Goal: Task Accomplishment & Management: Manage account settings

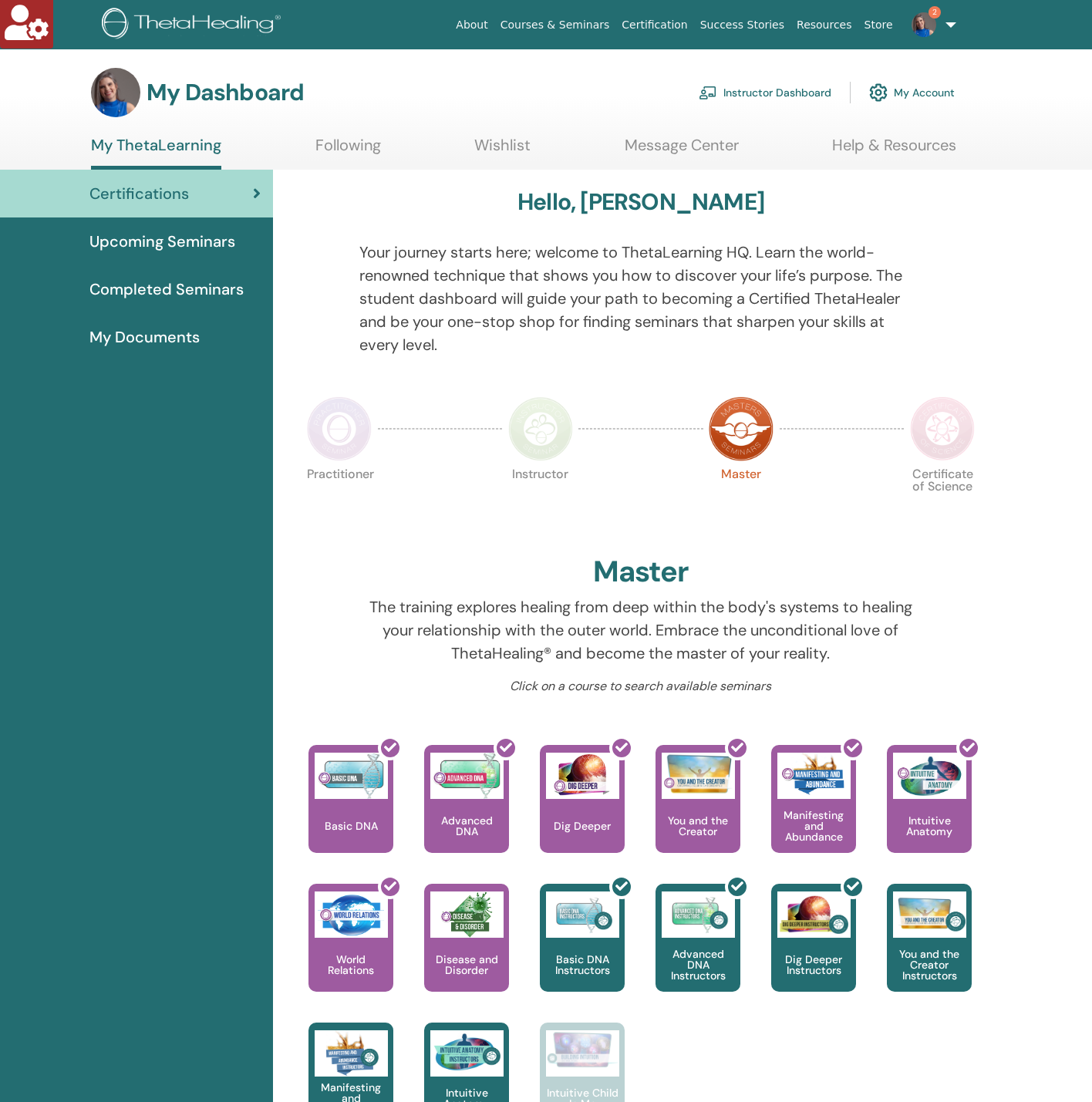
click at [748, 87] on link "Instructor Dashboard" at bounding box center [765, 92] width 133 height 34
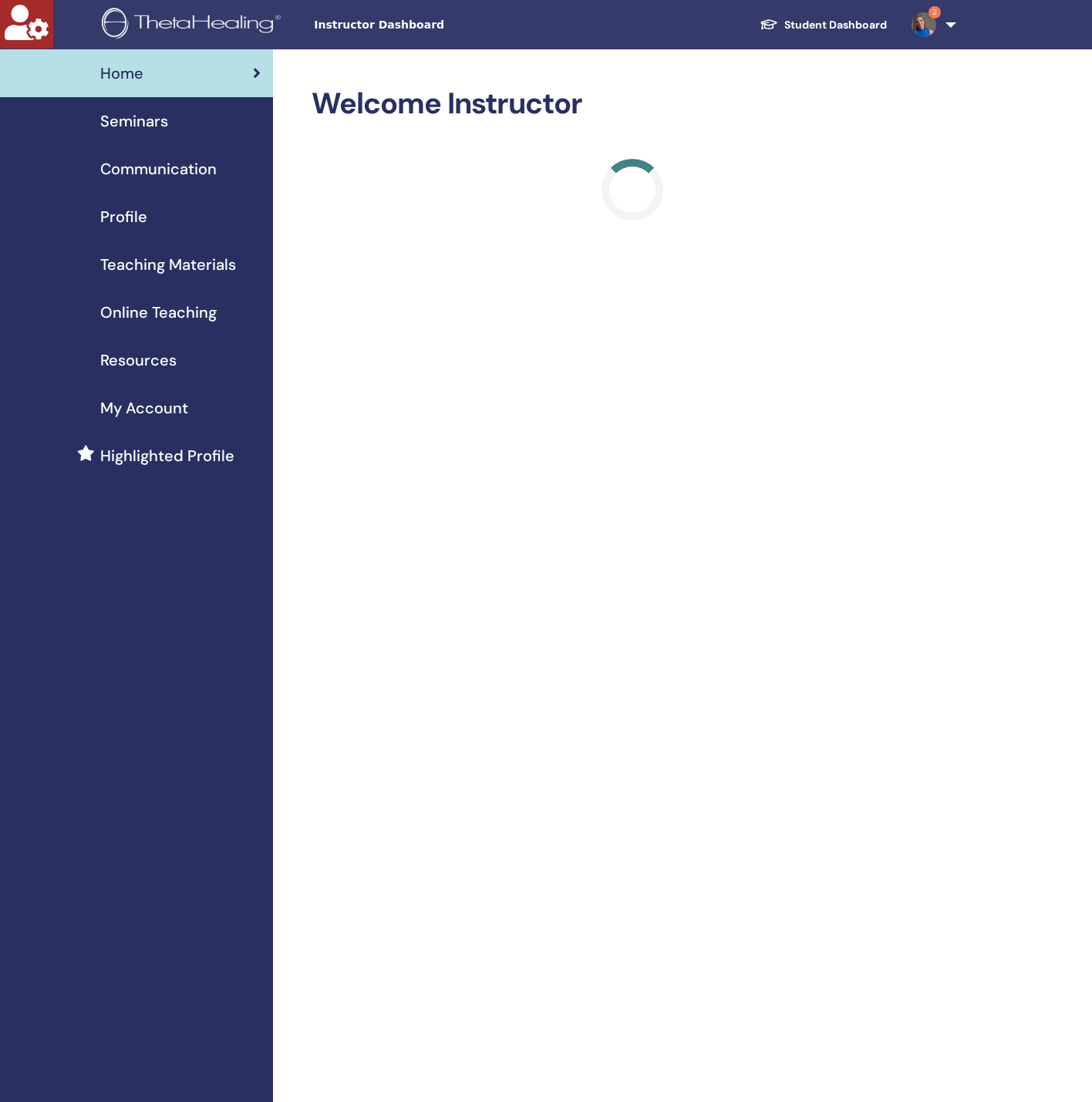
click at [148, 127] on span "Seminars" at bounding box center [134, 121] width 68 height 23
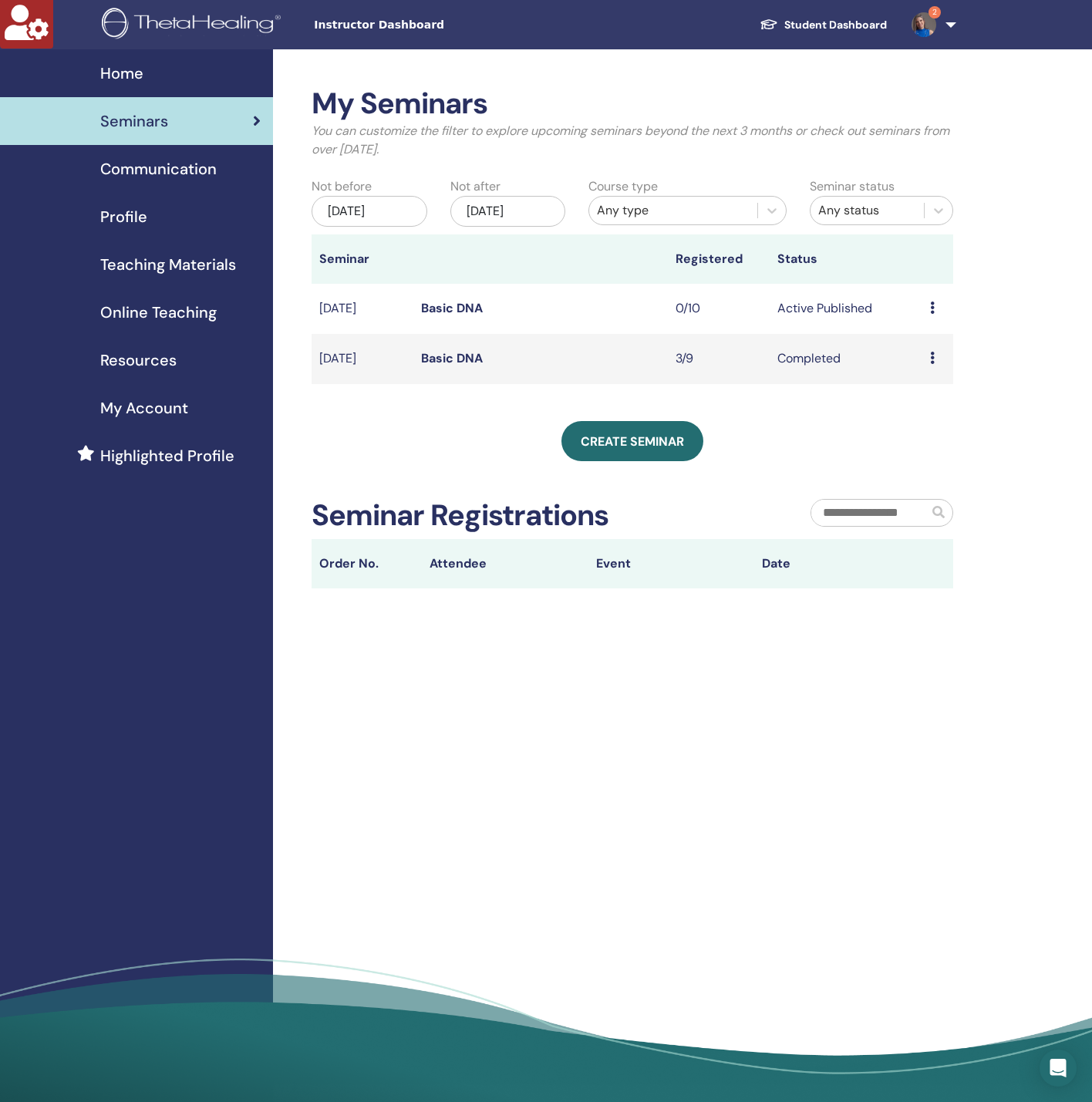
click at [451, 307] on link "Basic DNA" at bounding box center [451, 307] width 62 height 16
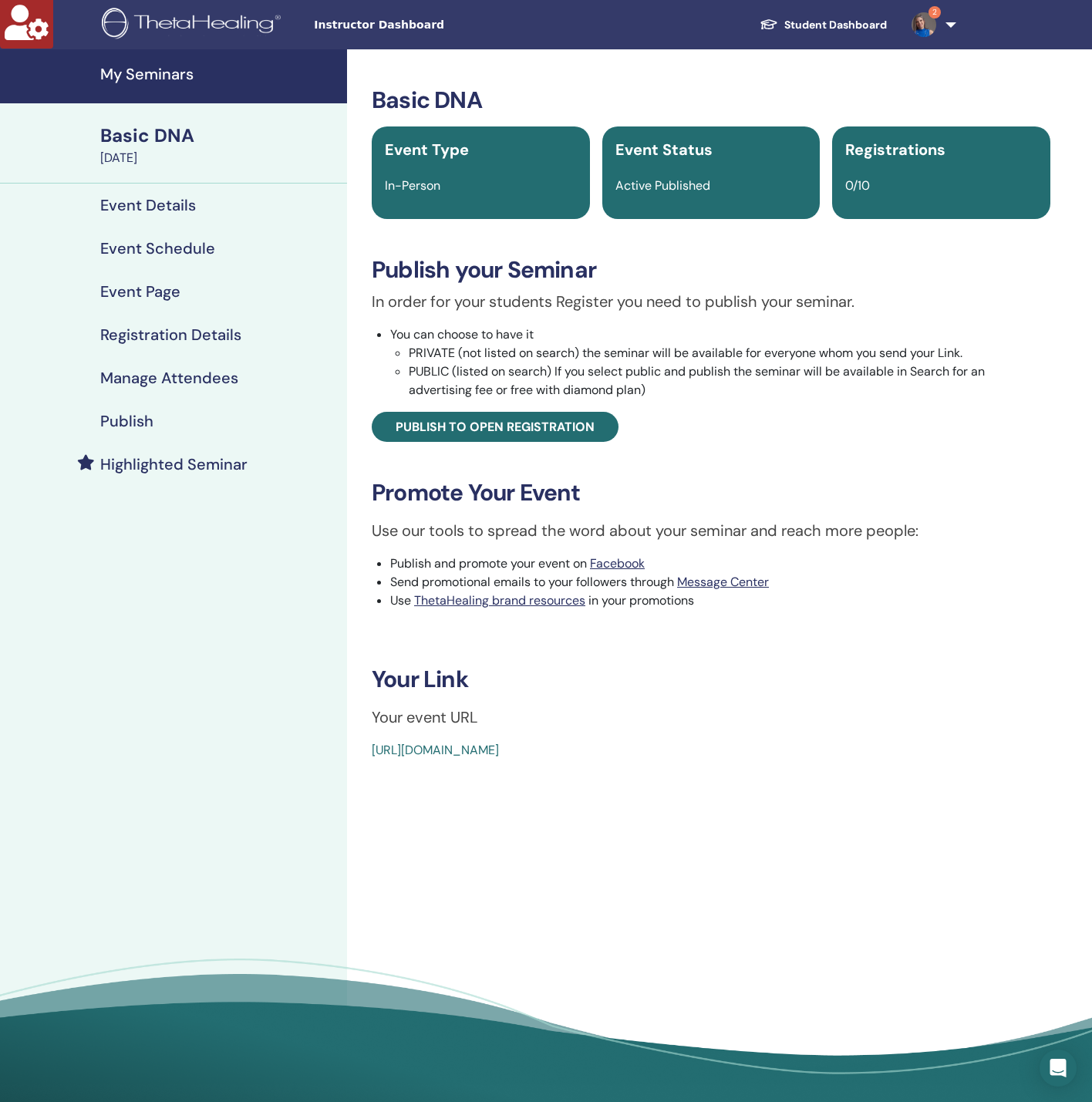
click at [155, 419] on div "Publish" at bounding box center [173, 420] width 322 height 18
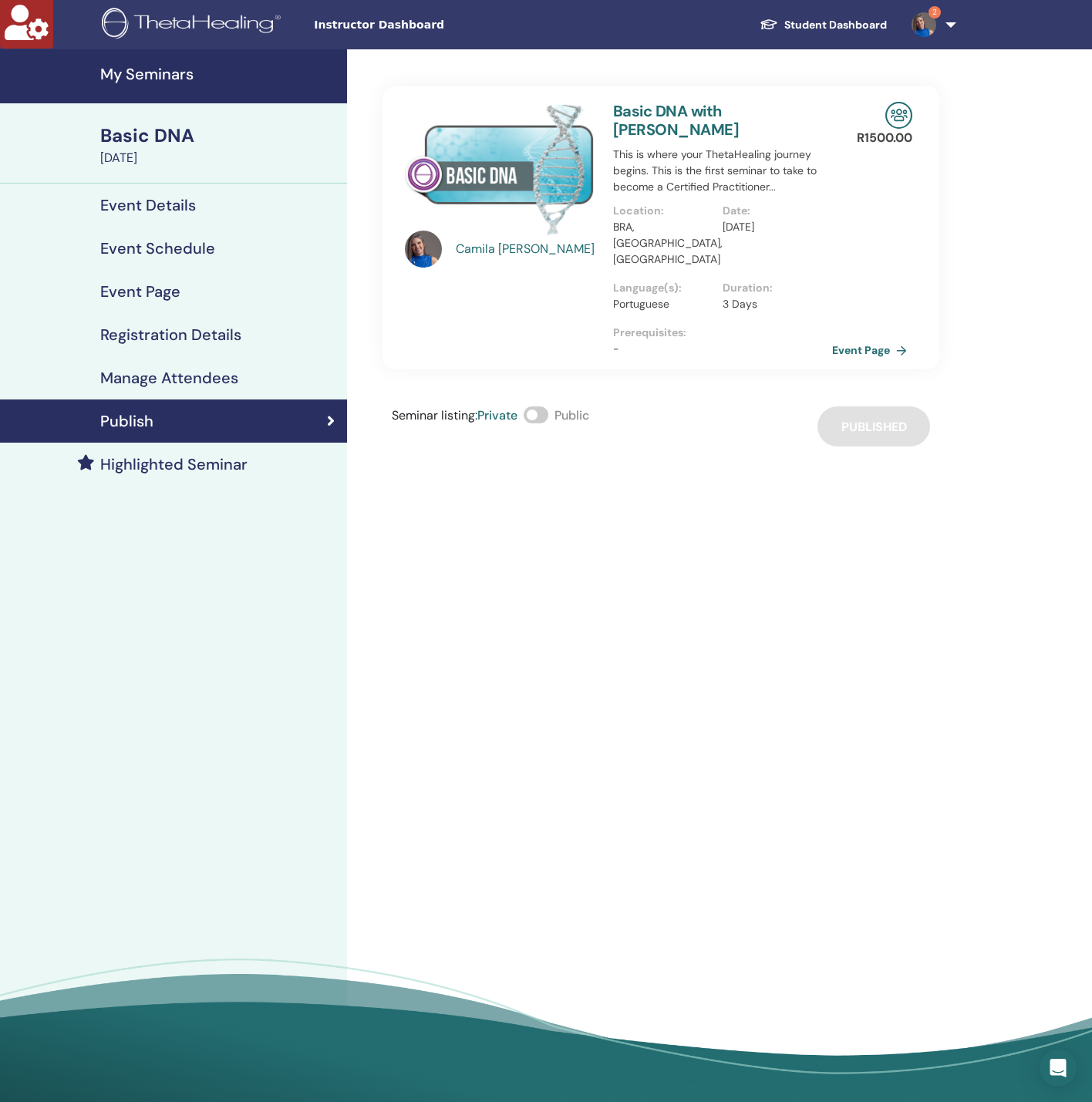
click at [184, 334] on h4 "Registration Details" at bounding box center [170, 334] width 141 height 18
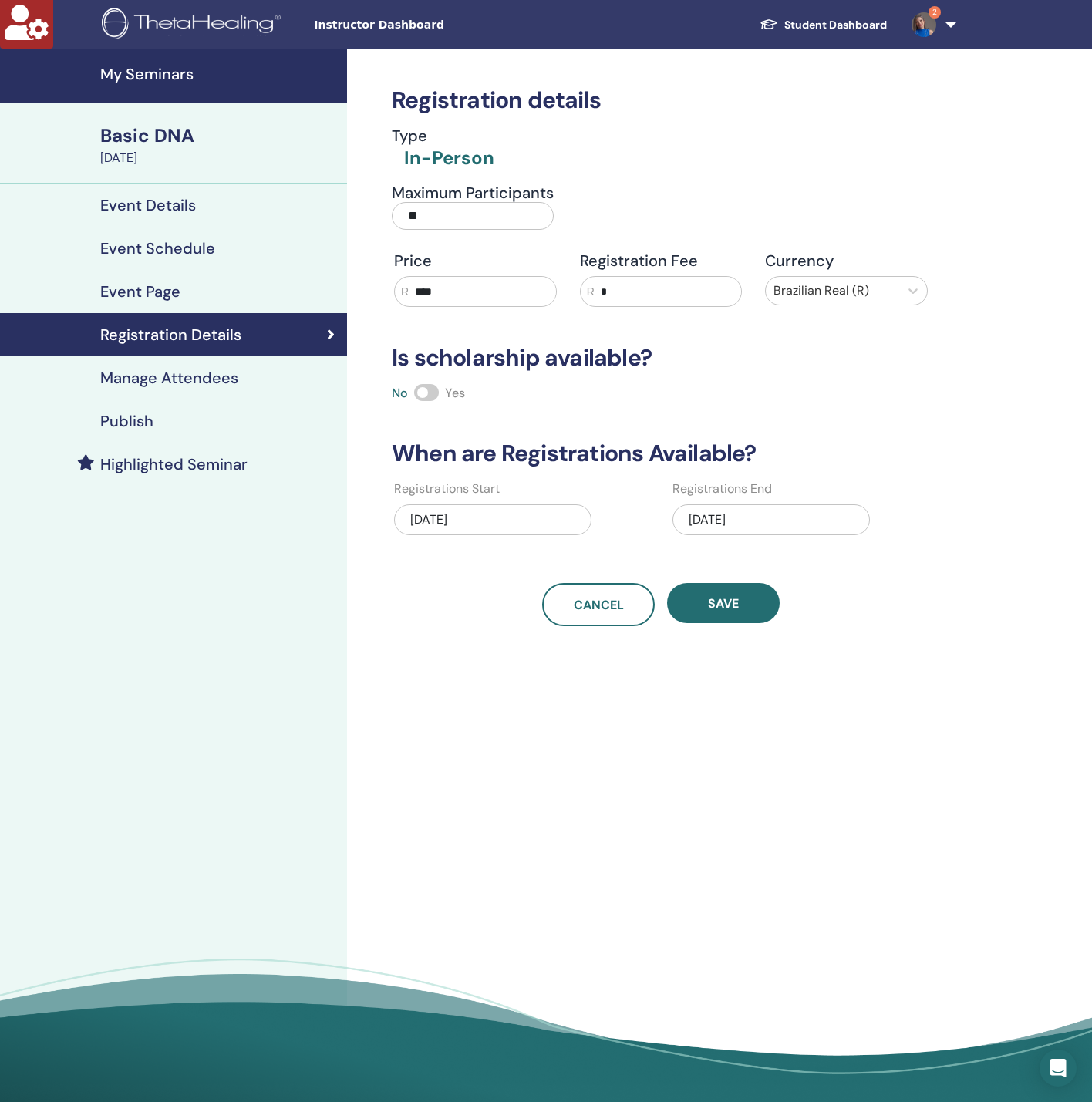
click at [499, 522] on div "[DATE]" at bounding box center [492, 520] width 197 height 31
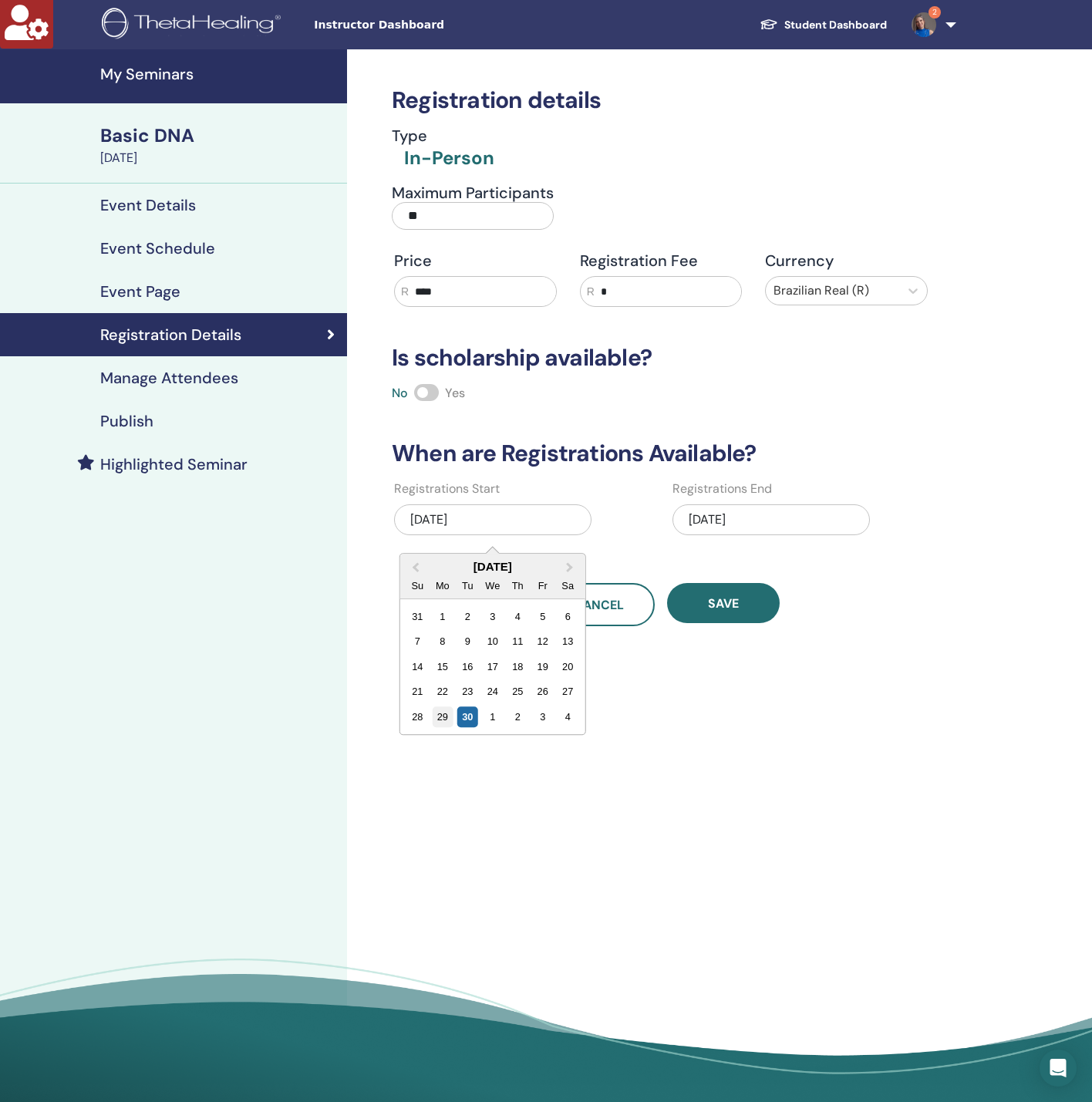
click at [448, 708] on div "29" at bounding box center [442, 717] width 21 height 21
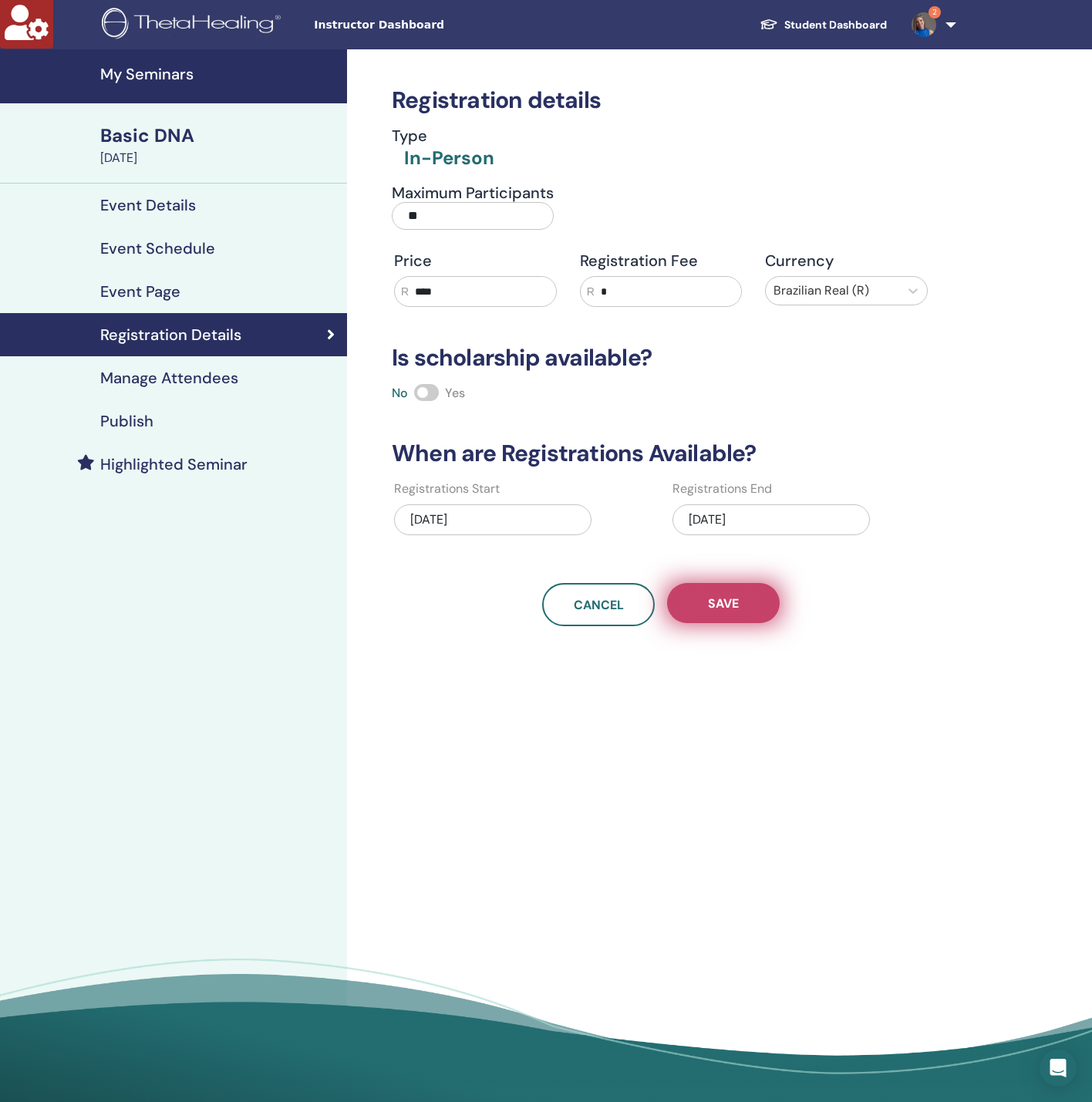
click at [733, 604] on span "Save" at bounding box center [723, 604] width 31 height 16
click at [135, 412] on h4 "Publish" at bounding box center [126, 420] width 53 height 18
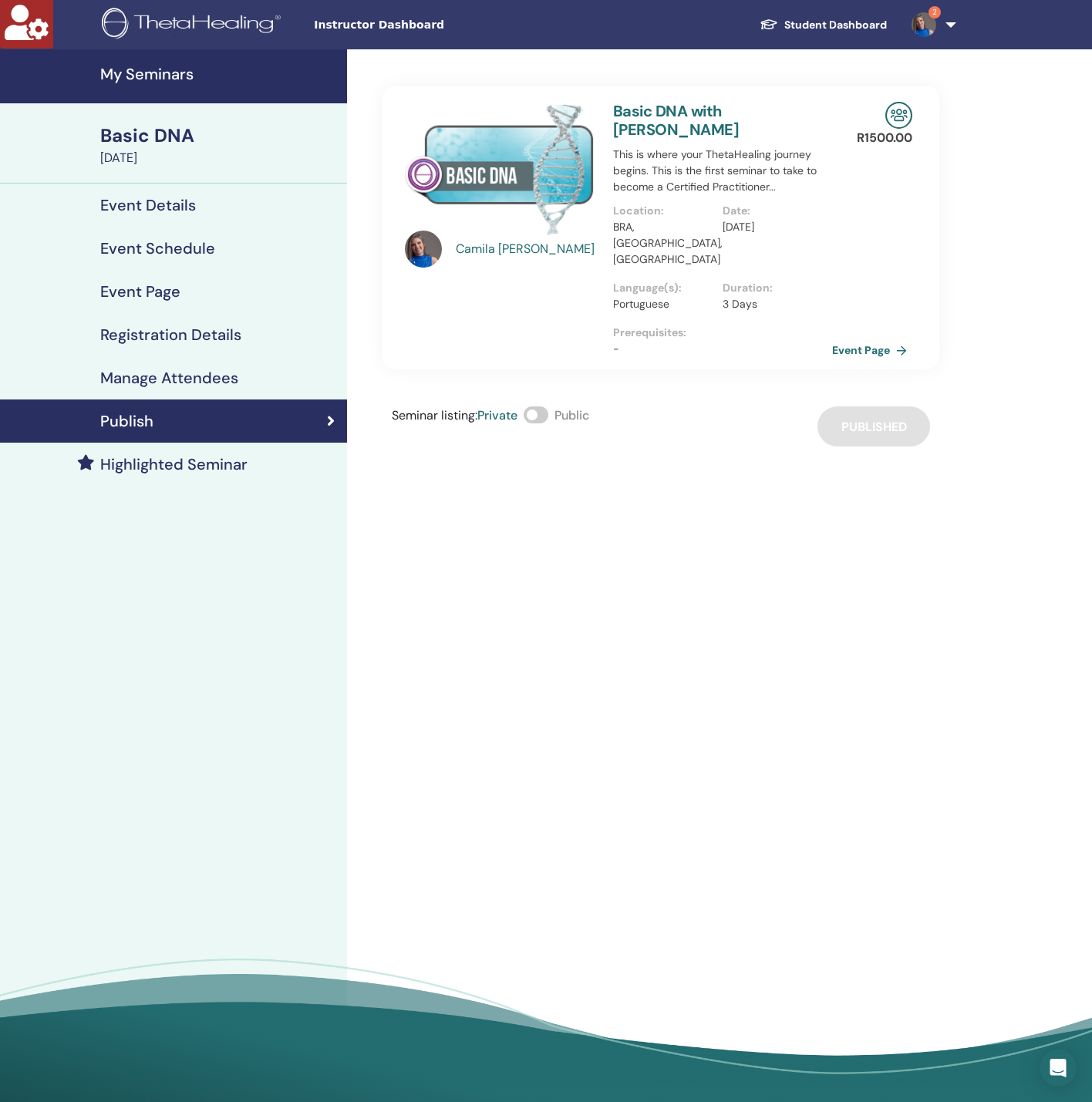
click at [167, 386] on h4 "Manage Attendees" at bounding box center [168, 378] width 138 height 18
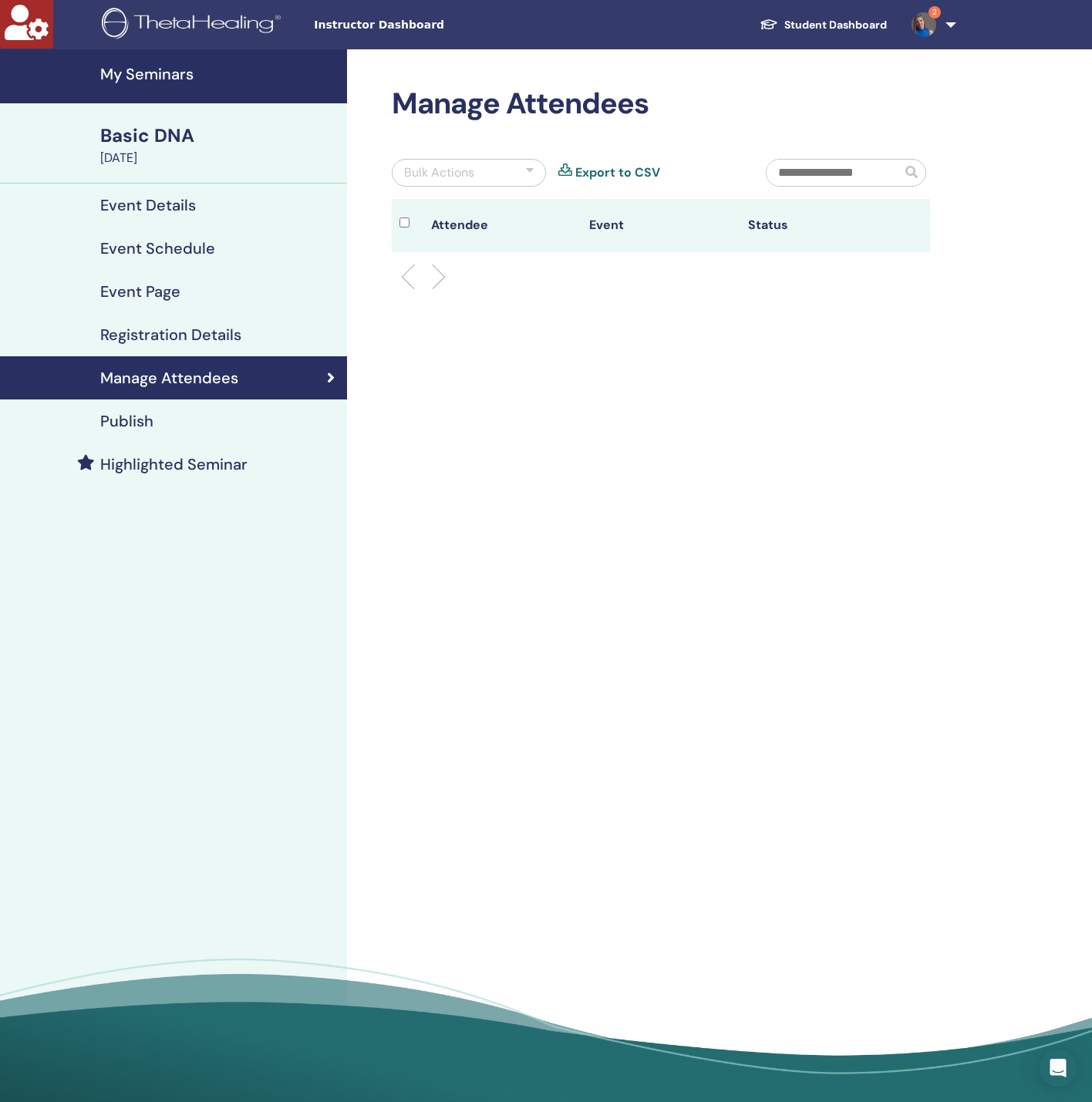
click at [193, 239] on h4 "Event Schedule" at bounding box center [157, 247] width 115 height 18
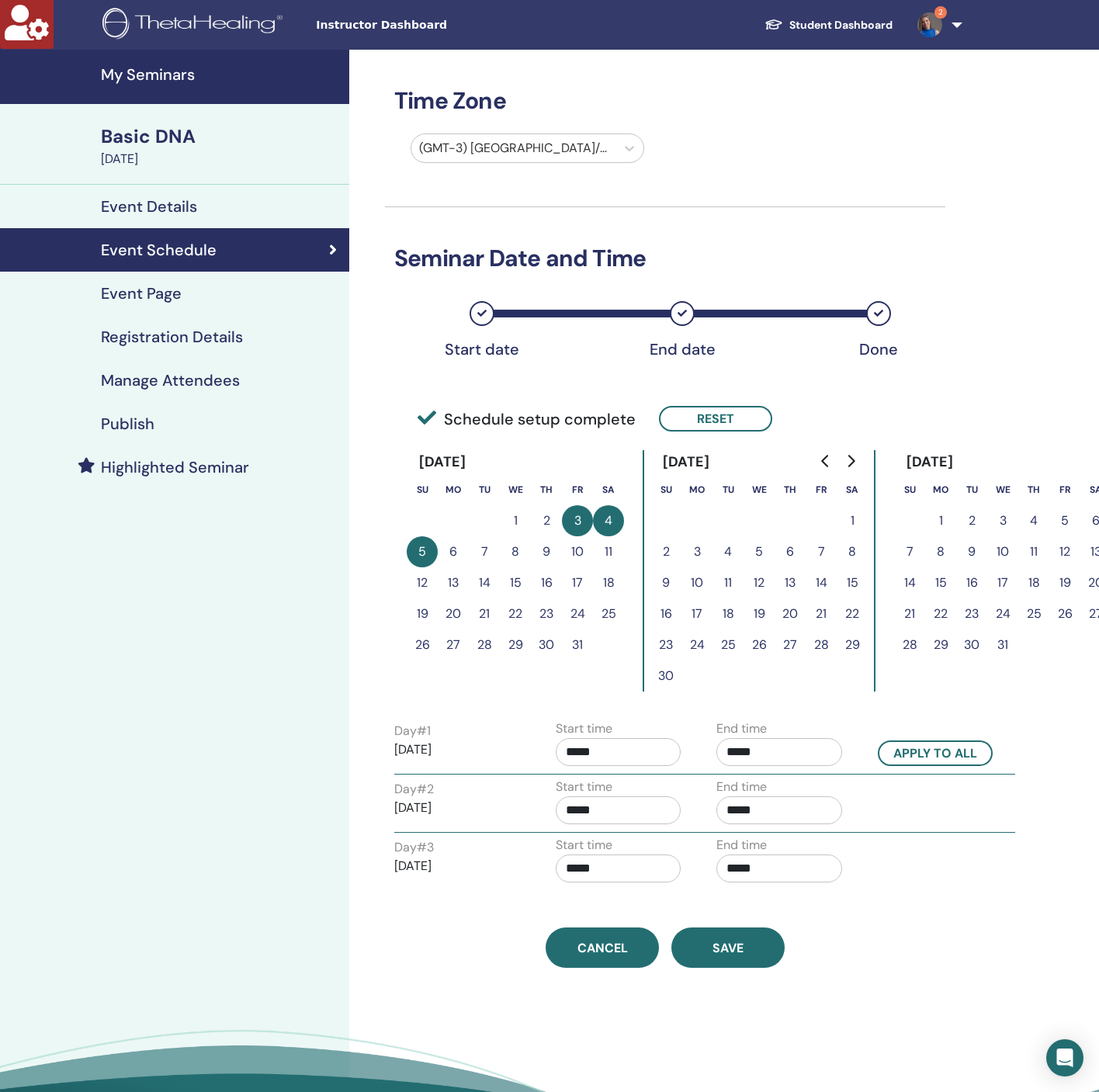
click at [182, 128] on div "Basic DNA" at bounding box center [220, 136] width 239 height 26
